Goal: Book appointment/travel/reservation

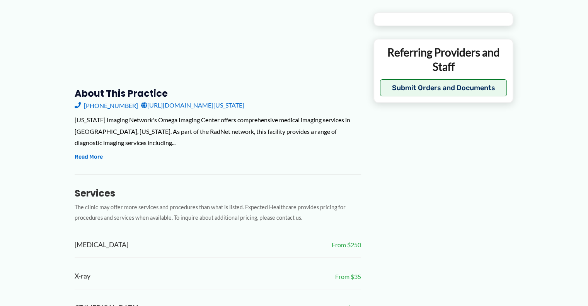
scroll to position [283, 0]
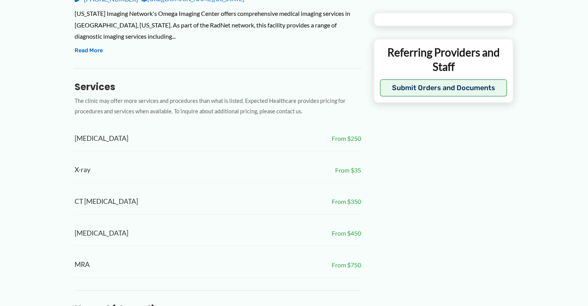
type input "**********"
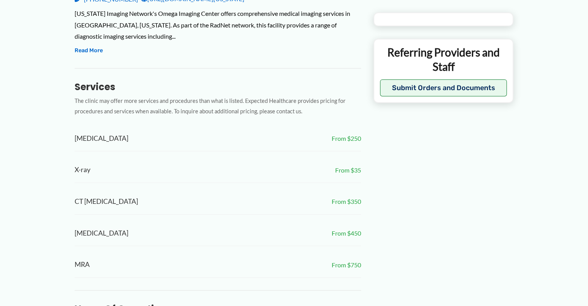
type input "**********"
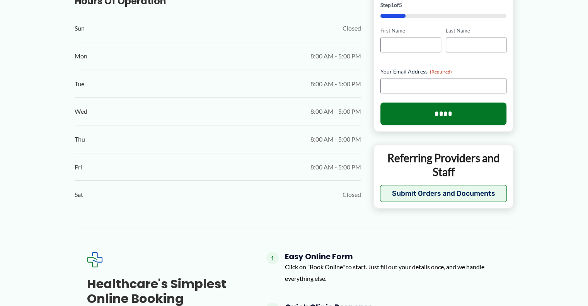
scroll to position [618, 0]
